Goal: Task Accomplishment & Management: Use online tool/utility

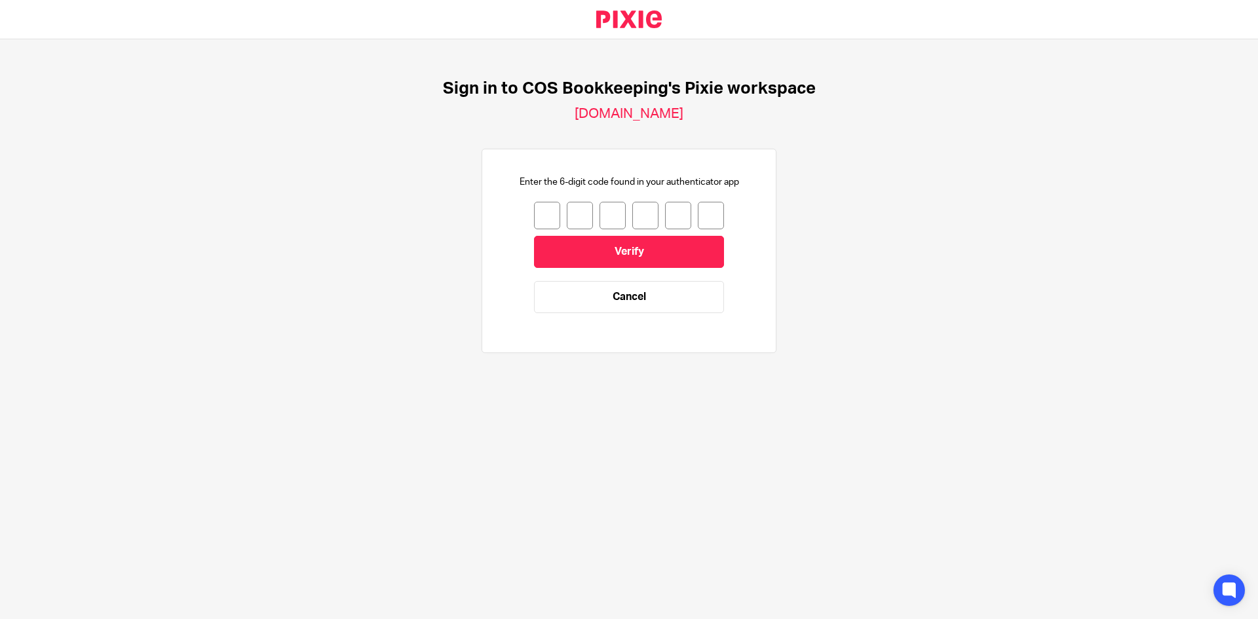
click at [544, 221] on input "number" at bounding box center [547, 216] width 26 height 28
type input "6"
type input "3"
type input "6"
type input "4"
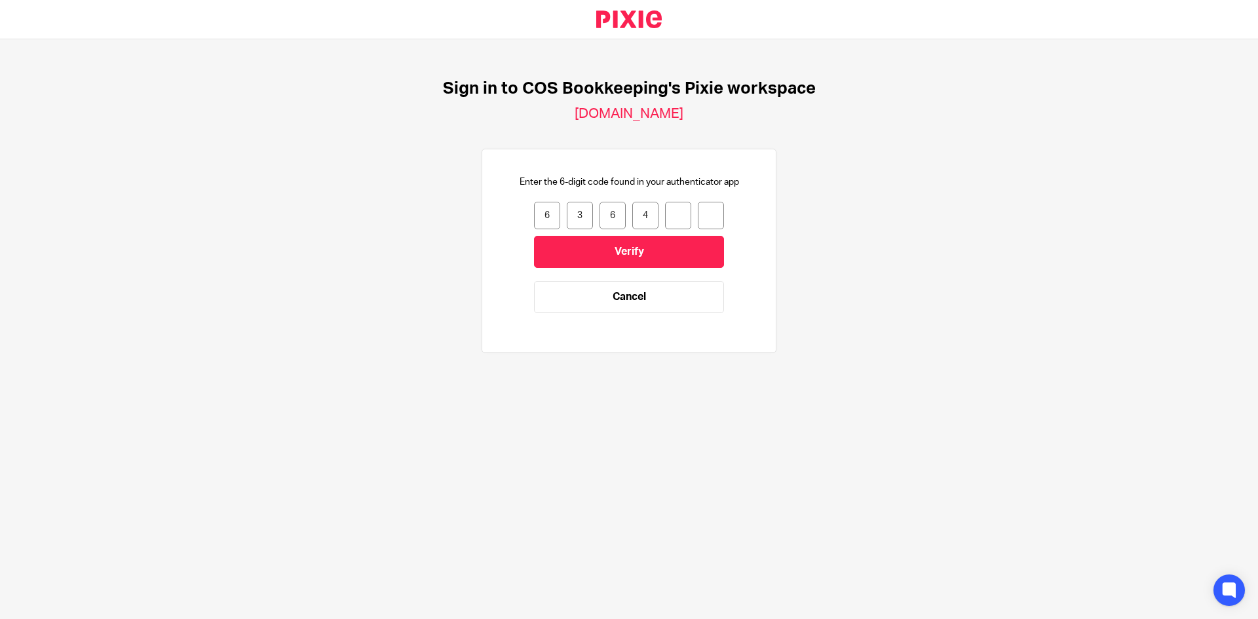
type input "6"
type input "7"
click at [573, 244] on input "Verify" at bounding box center [629, 252] width 190 height 32
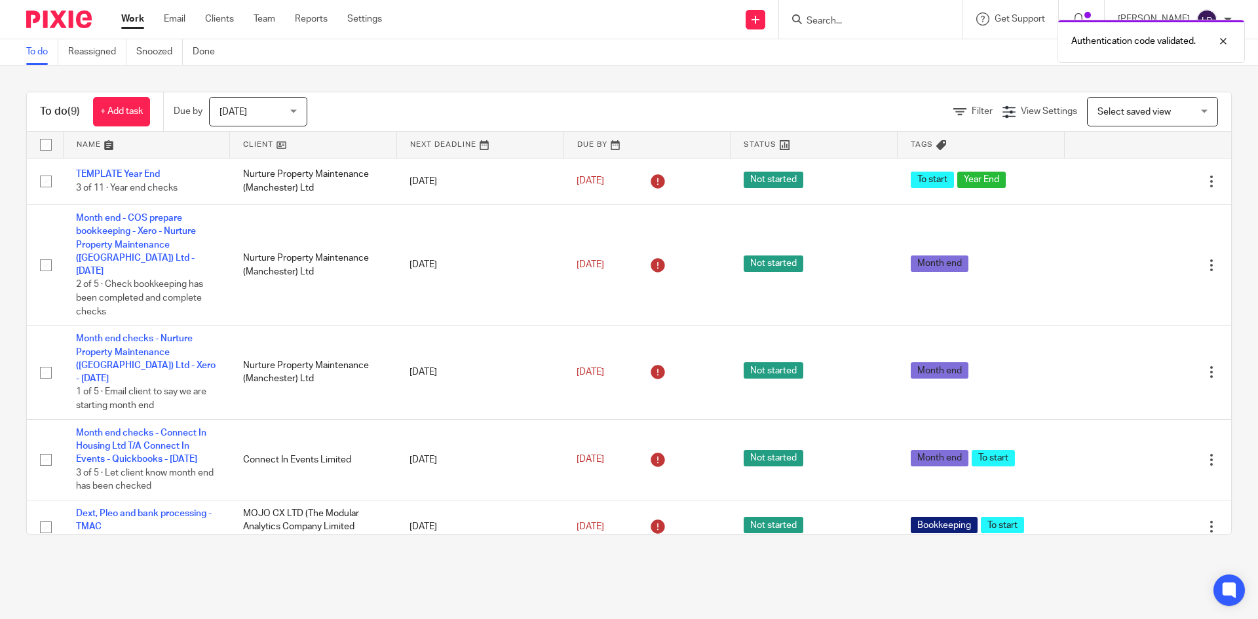
click at [294, 113] on div "[DATE] [DATE]" at bounding box center [258, 111] width 98 height 29
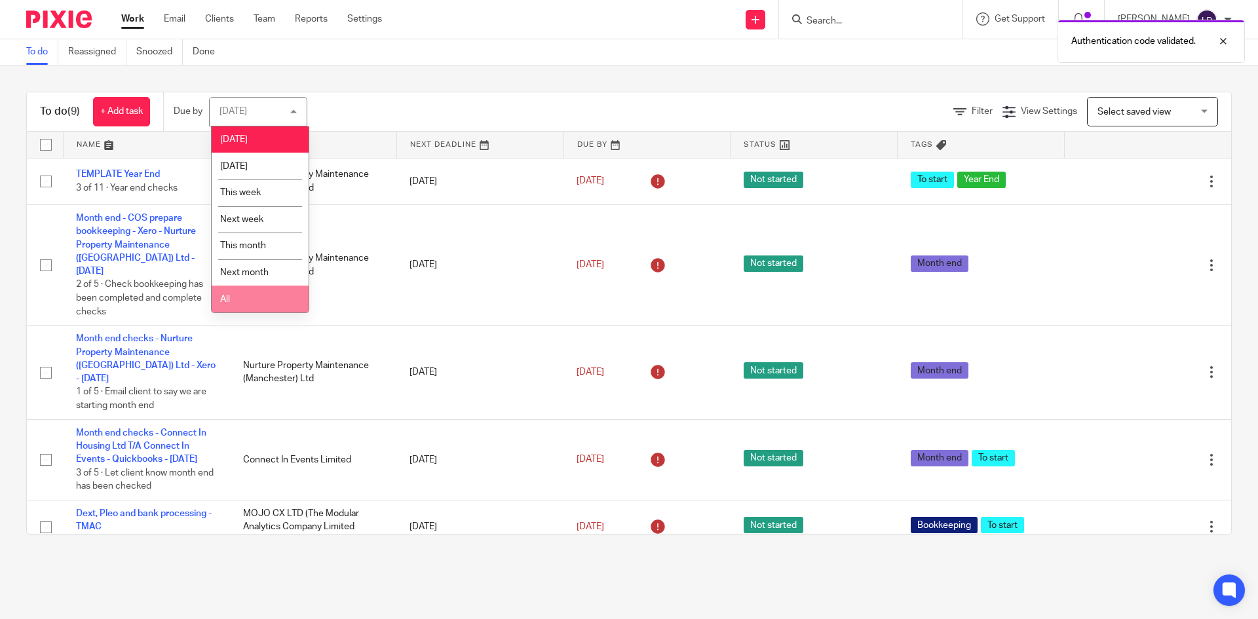
click at [237, 300] on li "All" at bounding box center [260, 299] width 97 height 27
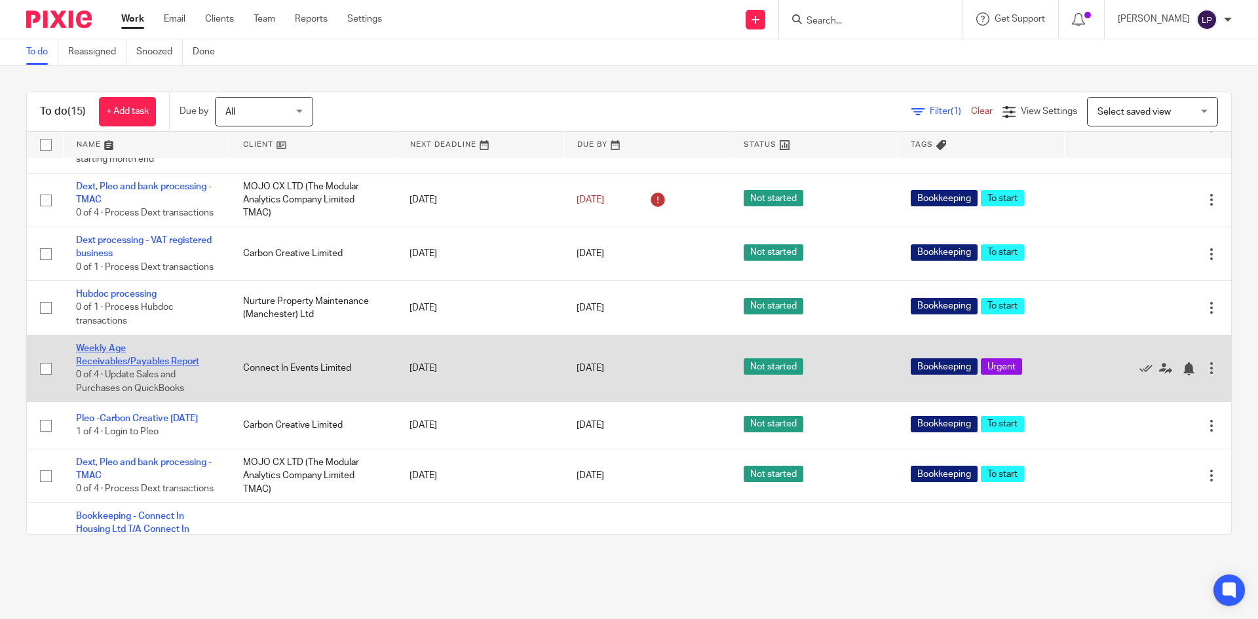
scroll to position [328, 0]
click at [118, 366] on link "Weekly Age Receivables/Payables Report" at bounding box center [137, 354] width 123 height 22
